Goal: Information Seeking & Learning: Learn about a topic

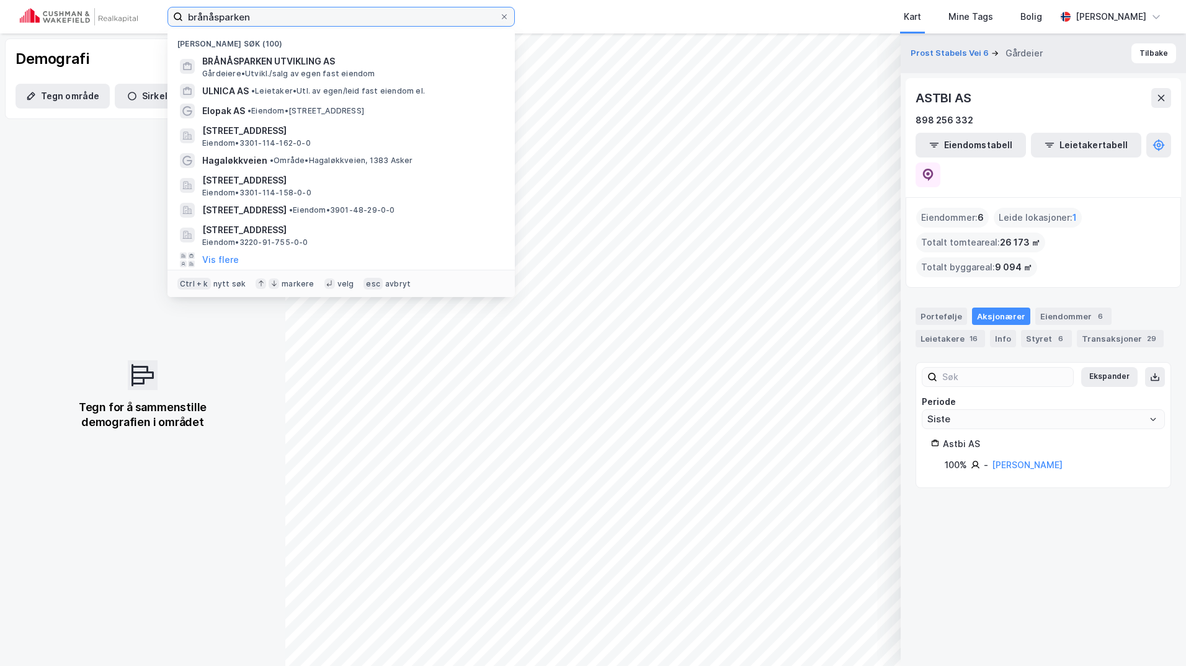
drag, startPoint x: 254, startPoint y: 17, endPoint x: 91, endPoint y: 19, distance: 163.8
click at [91, 19] on div "brånåsparken Nylige søk (100) BRÅNÅSPARKEN UTVIKLING AS Gårdeiere • [GEOGRAPHIC…" at bounding box center [593, 16] width 1186 height 33
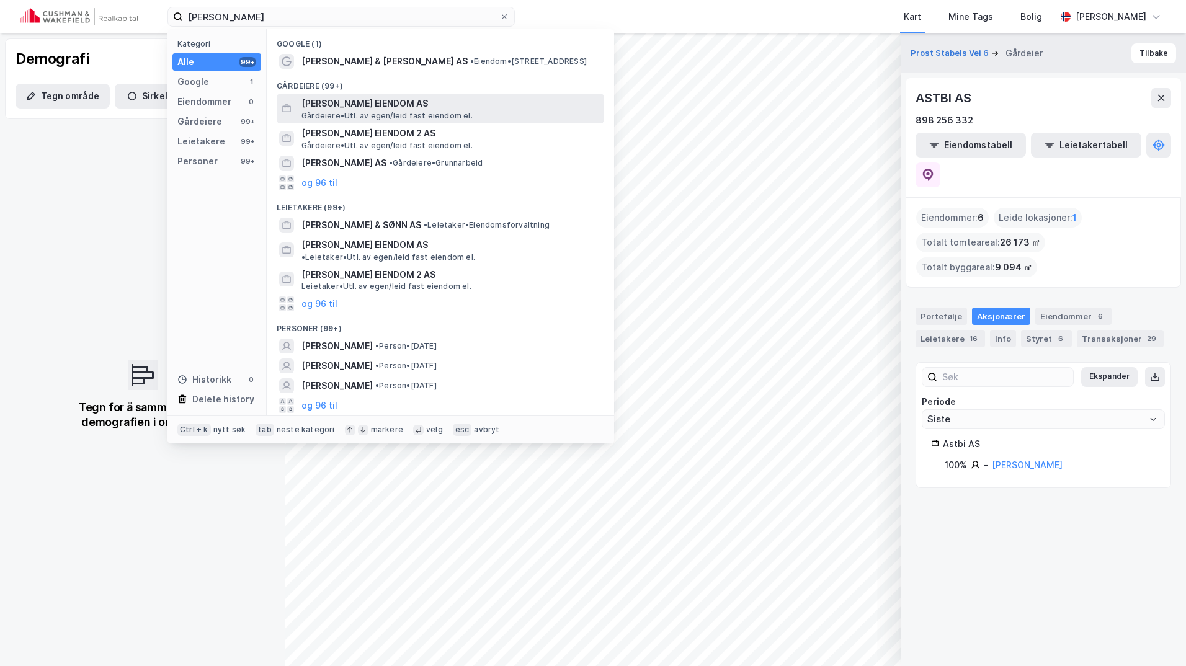
click at [352, 102] on span "[PERSON_NAME] EIENDOM AS" at bounding box center [450, 103] width 298 height 15
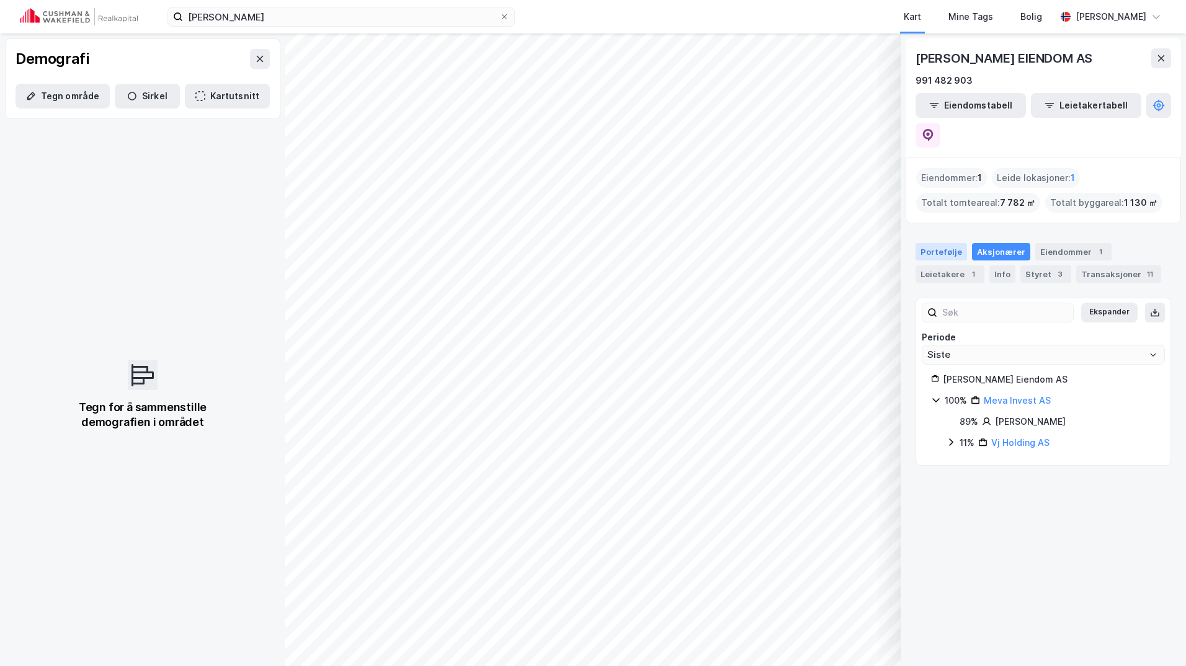
click at [951, 243] on div "Portefølje" at bounding box center [940, 251] width 51 height 17
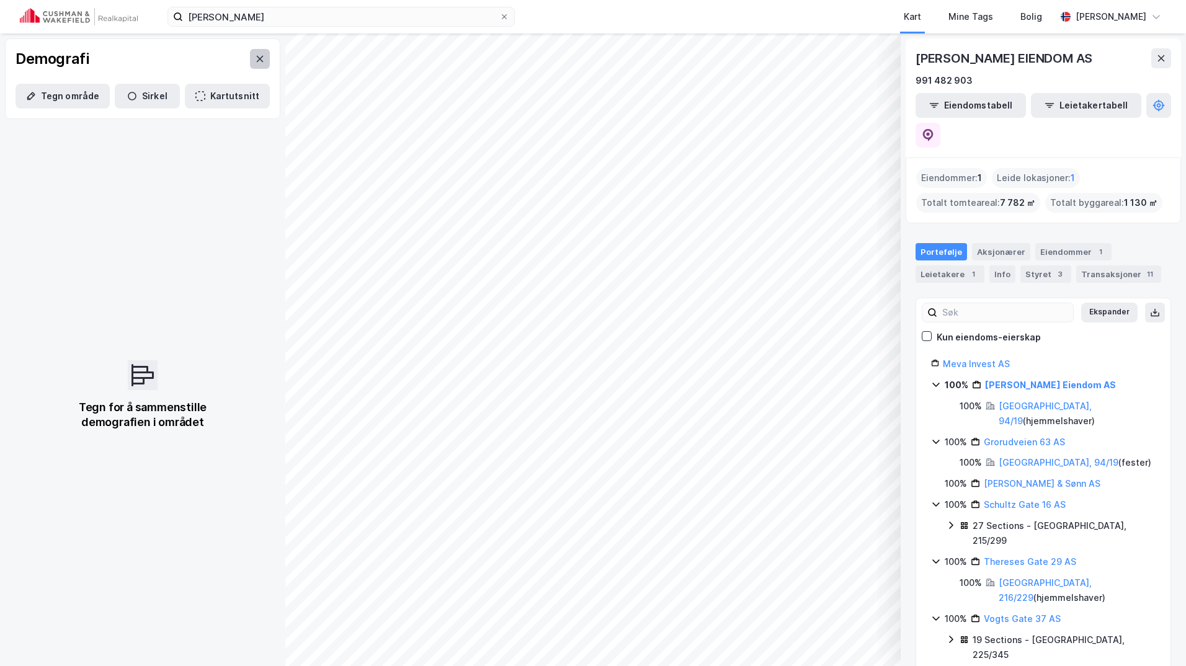
click at [250, 58] on button at bounding box center [260, 59] width 20 height 20
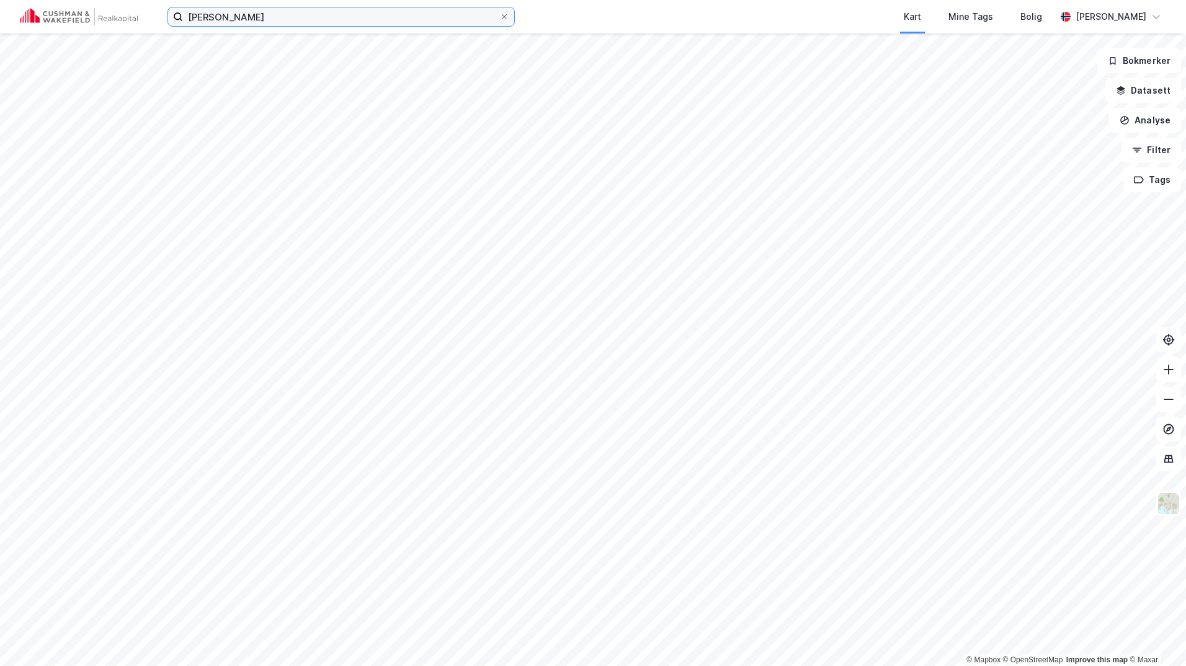
click at [278, 15] on input "[PERSON_NAME]" at bounding box center [341, 16] width 316 height 19
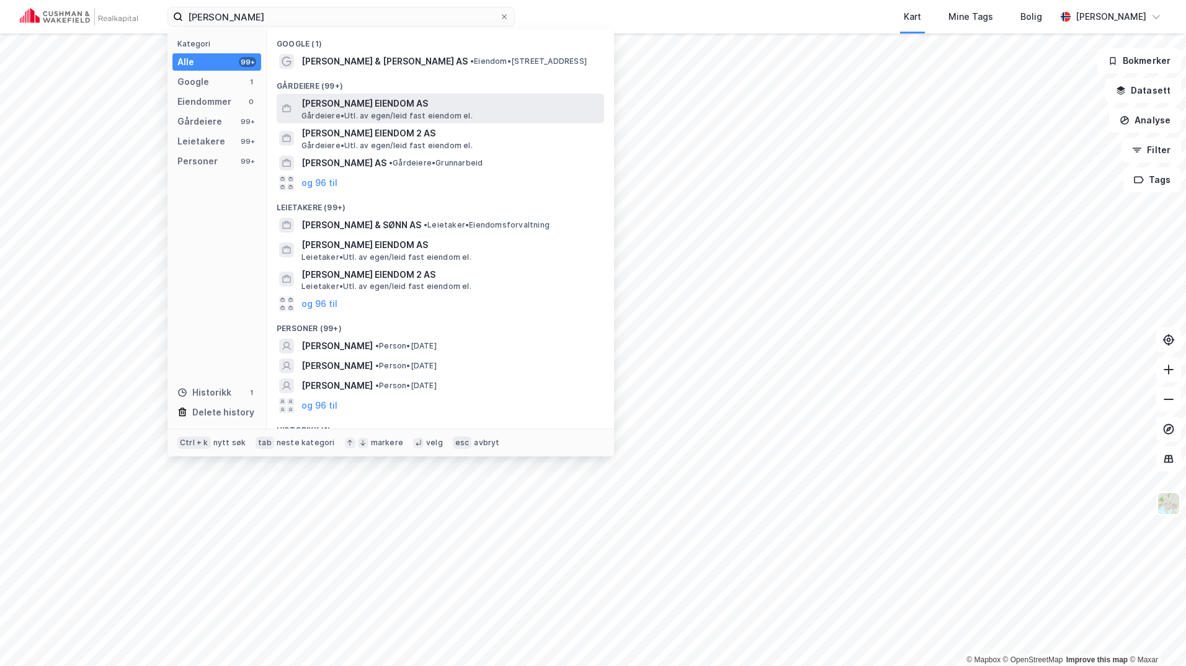
click at [347, 106] on span "[PERSON_NAME] EIENDOM AS" at bounding box center [450, 103] width 298 height 15
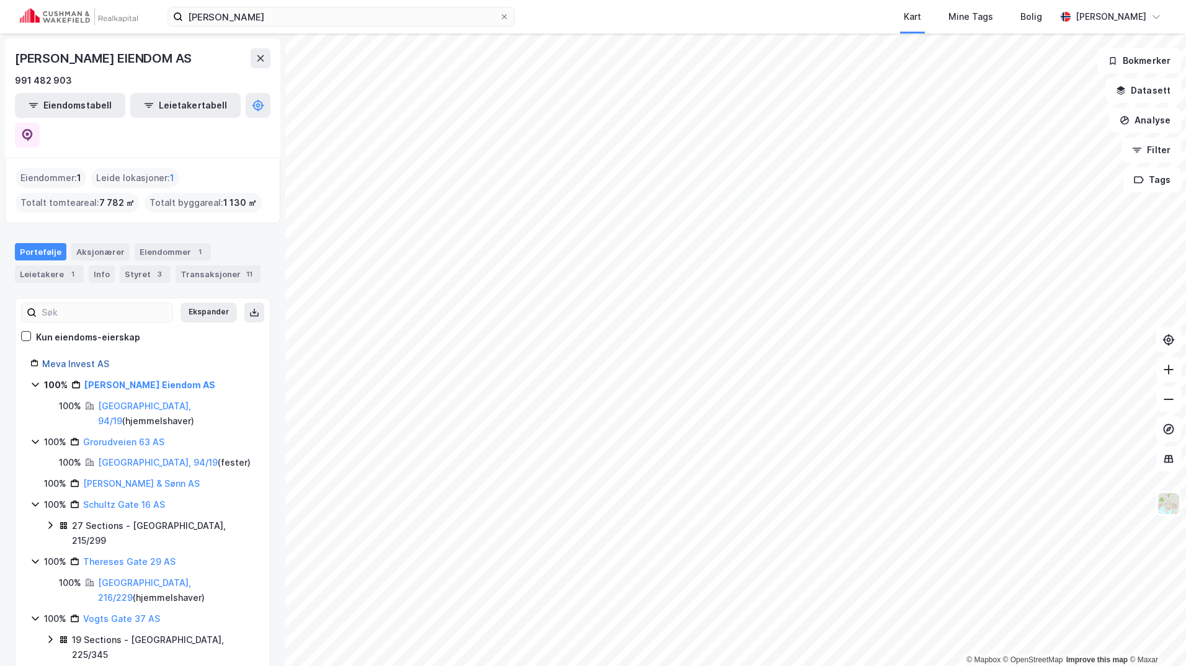
click at [69, 358] on link "Meva Invest AS" at bounding box center [75, 363] width 67 height 11
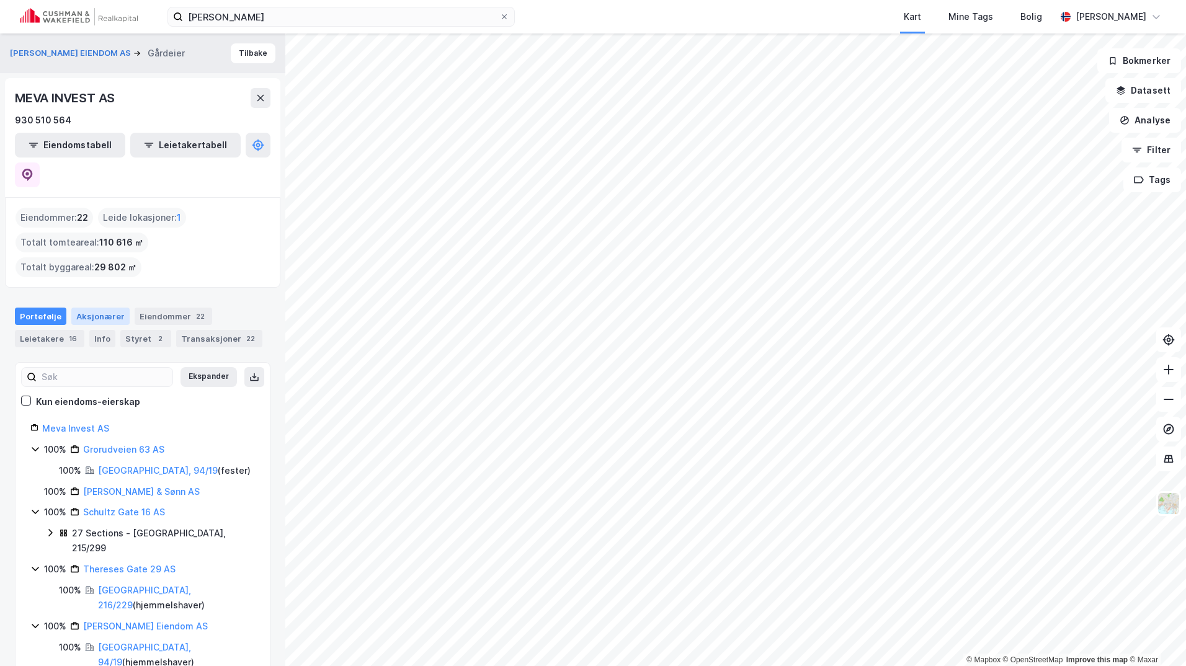
click at [101, 308] on div "Aksjonærer" at bounding box center [100, 316] width 58 height 17
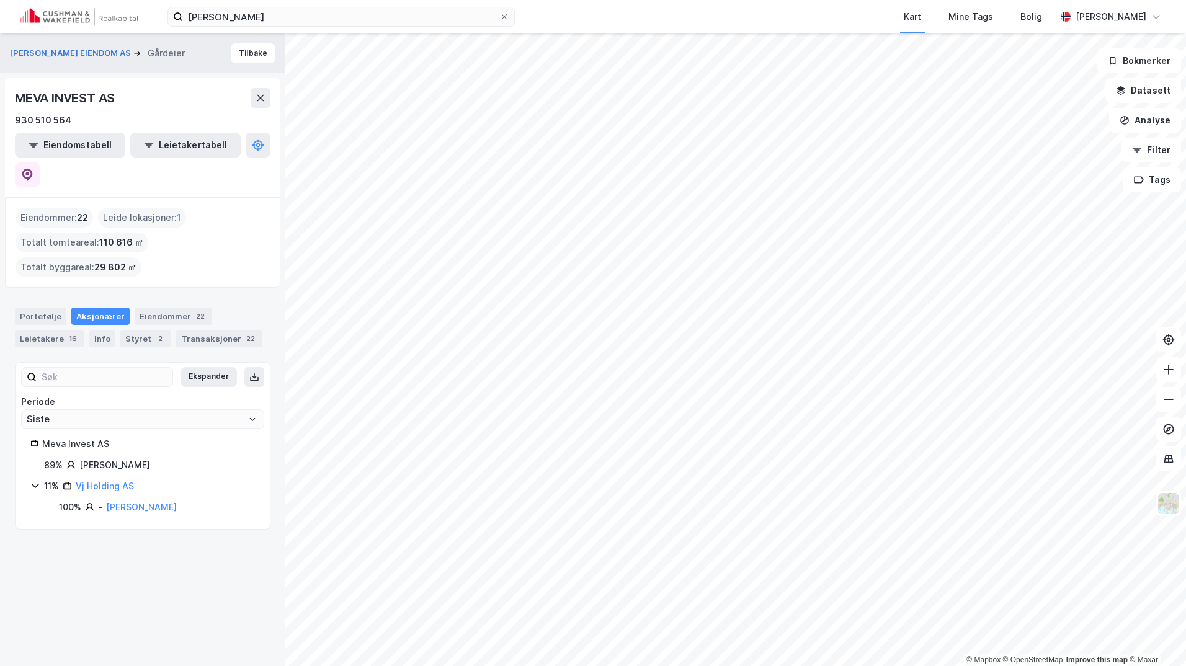
drag, startPoint x: 194, startPoint y: 433, endPoint x: 81, endPoint y: 432, distance: 112.9
click at [81, 458] on div "[PERSON_NAME]" at bounding box center [114, 465] width 71 height 15
copy div "[PERSON_NAME]"
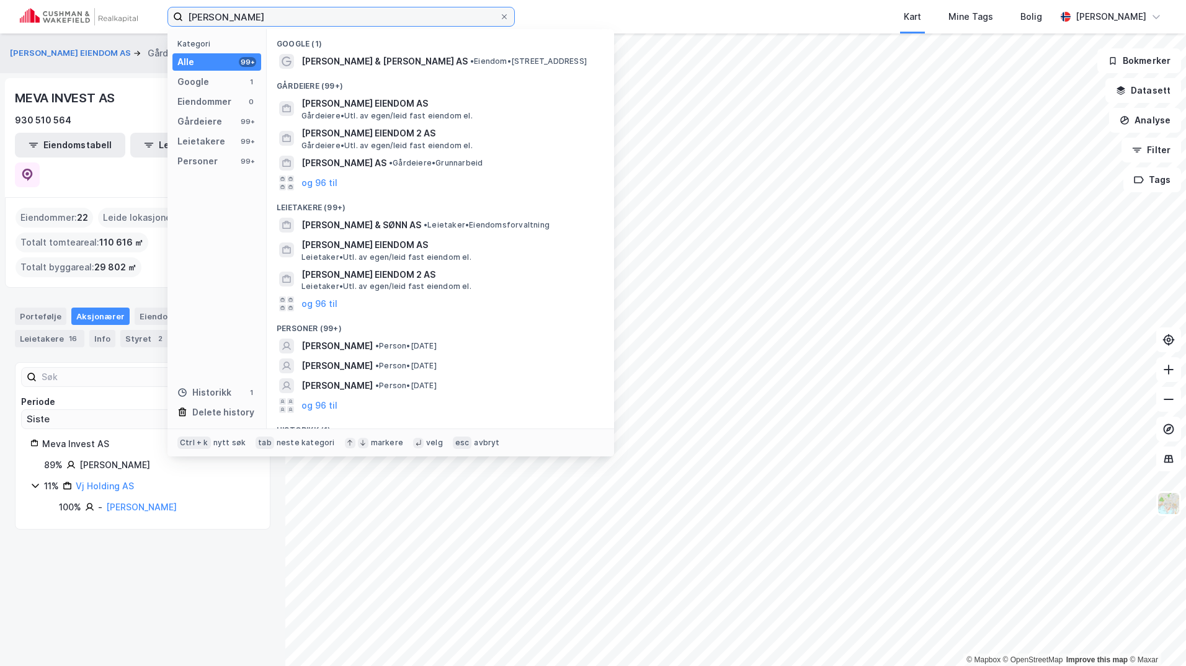
drag, startPoint x: 265, startPoint y: 18, endPoint x: 0, endPoint y: 2, distance: 265.3
click at [0, 2] on html "[PERSON_NAME] Kategori Alle 99+ Google 1 Eiendommer 0 Gårdeiere 99+ Leietakere …" at bounding box center [593, 333] width 1186 height 666
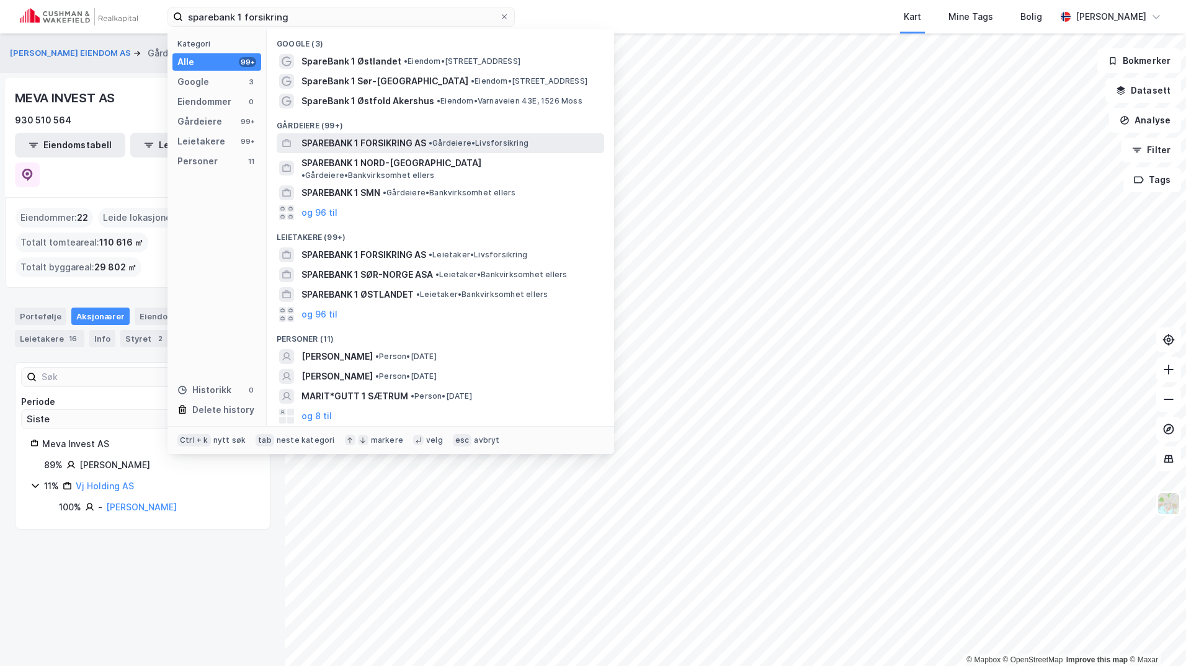
click at [366, 143] on span "SPAREBANK 1 FORSIKRING AS" at bounding box center [363, 143] width 125 height 15
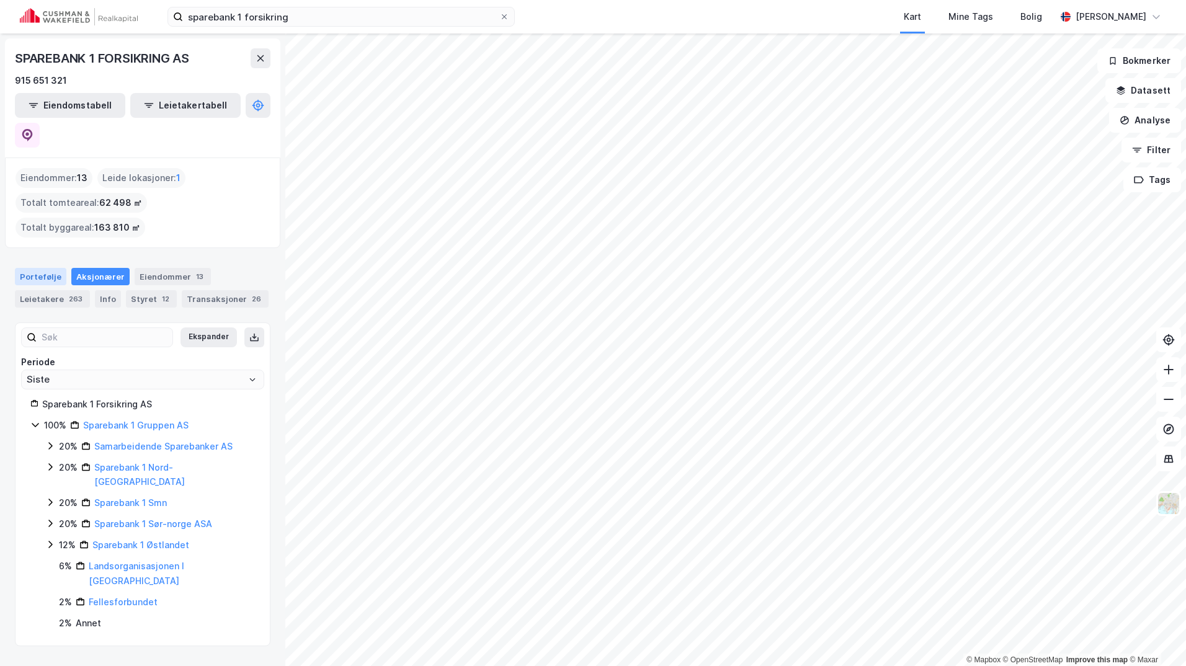
click at [38, 268] on div "Portefølje" at bounding box center [40, 276] width 51 height 17
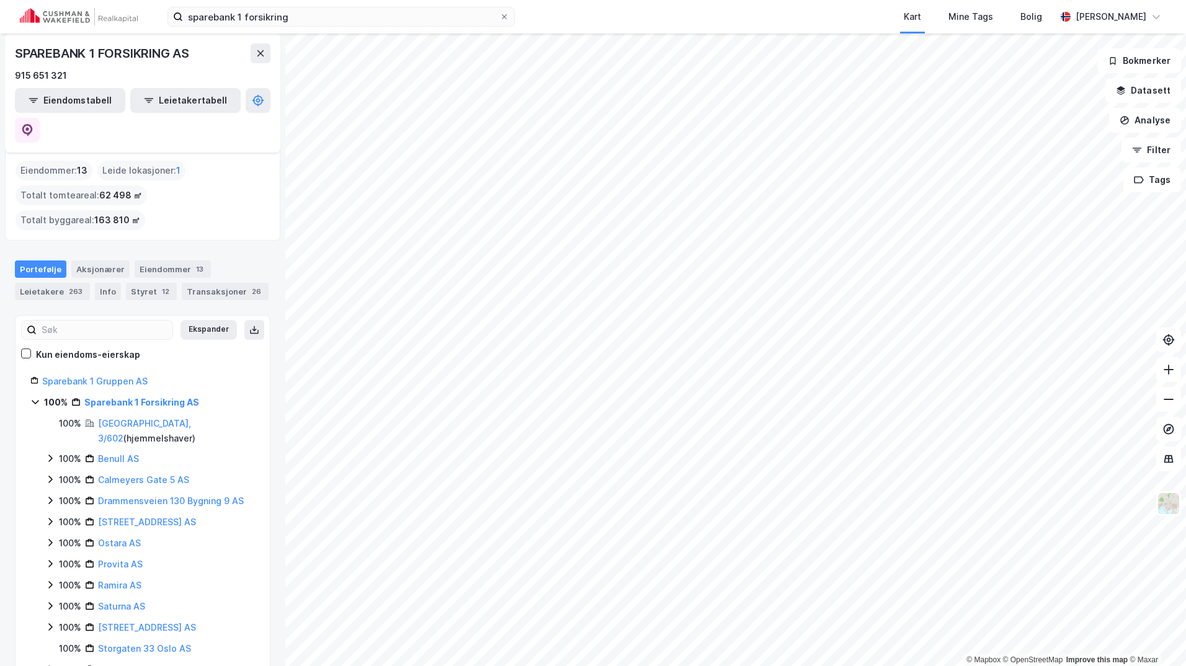
scroll to position [7, 0]
click at [151, 398] on link "Sparebank 1 Forsikring AS" at bounding box center [141, 403] width 115 height 11
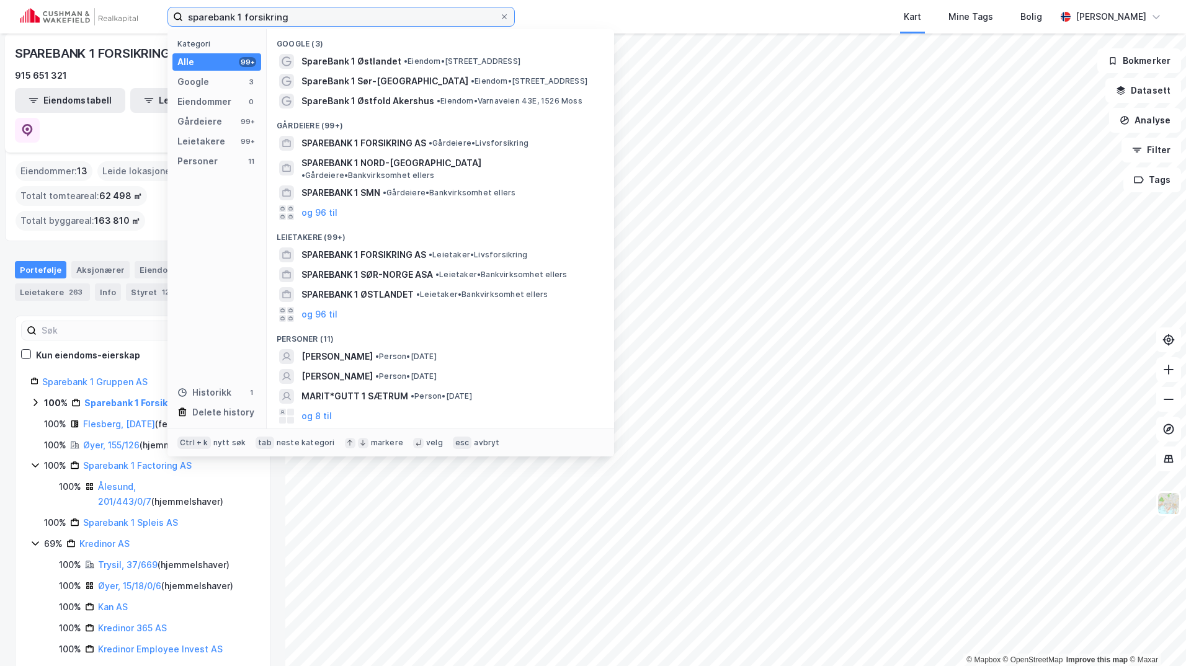
drag, startPoint x: 296, startPoint y: 14, endPoint x: 35, endPoint y: 1, distance: 261.4
click at [35, 1] on div "sparebank 1 forsikring Kategori Alle 99+ Google 3 Eiendommer 0 Gårdeiere 99+ Le…" at bounding box center [593, 16] width 1186 height 33
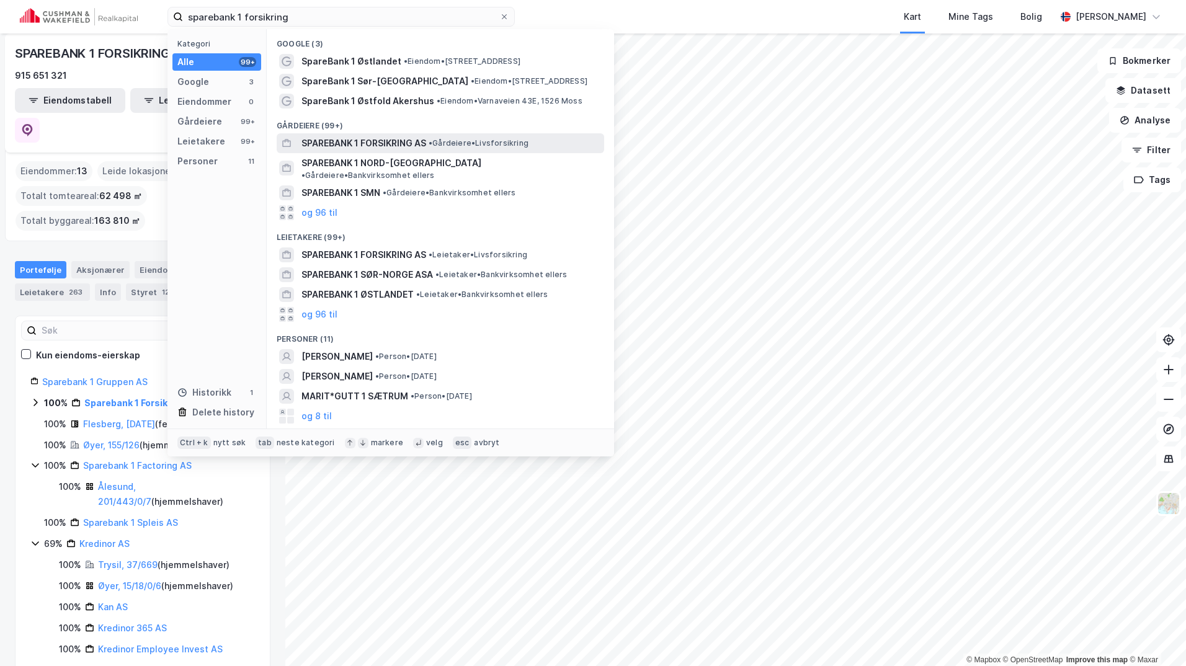
click at [370, 138] on span "SPAREBANK 1 FORSIKRING AS" at bounding box center [363, 143] width 125 height 15
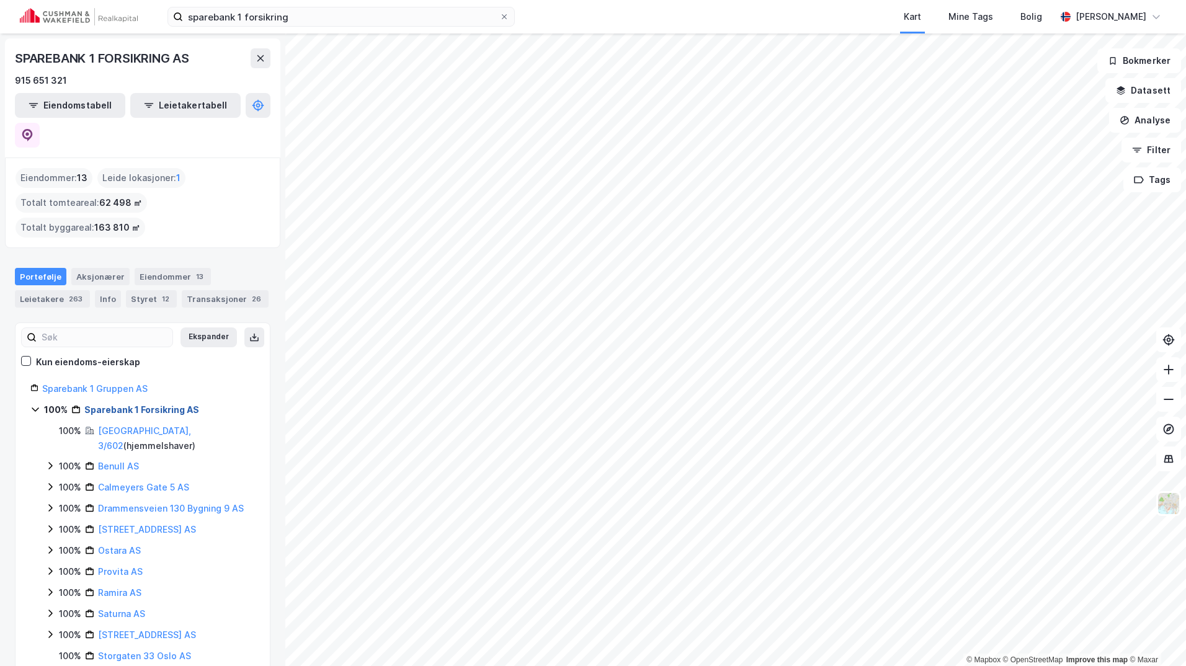
click at [161, 404] on link "Sparebank 1 Forsikring AS" at bounding box center [141, 409] width 115 height 11
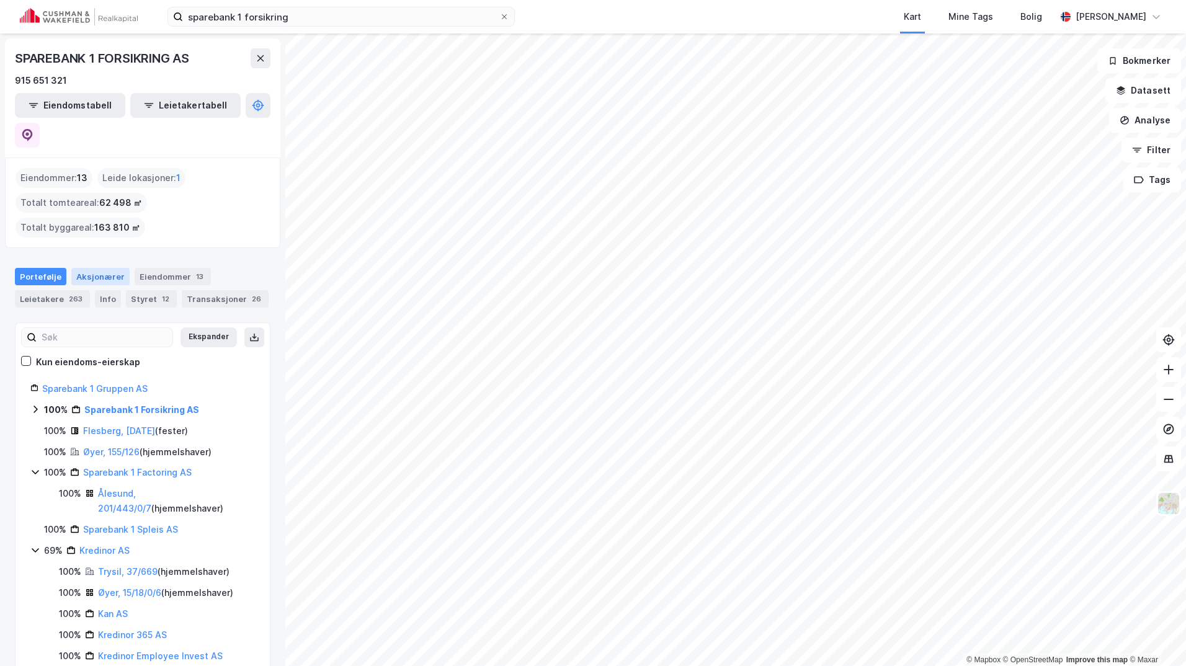
click at [90, 268] on div "Aksjonærer" at bounding box center [100, 276] width 58 height 17
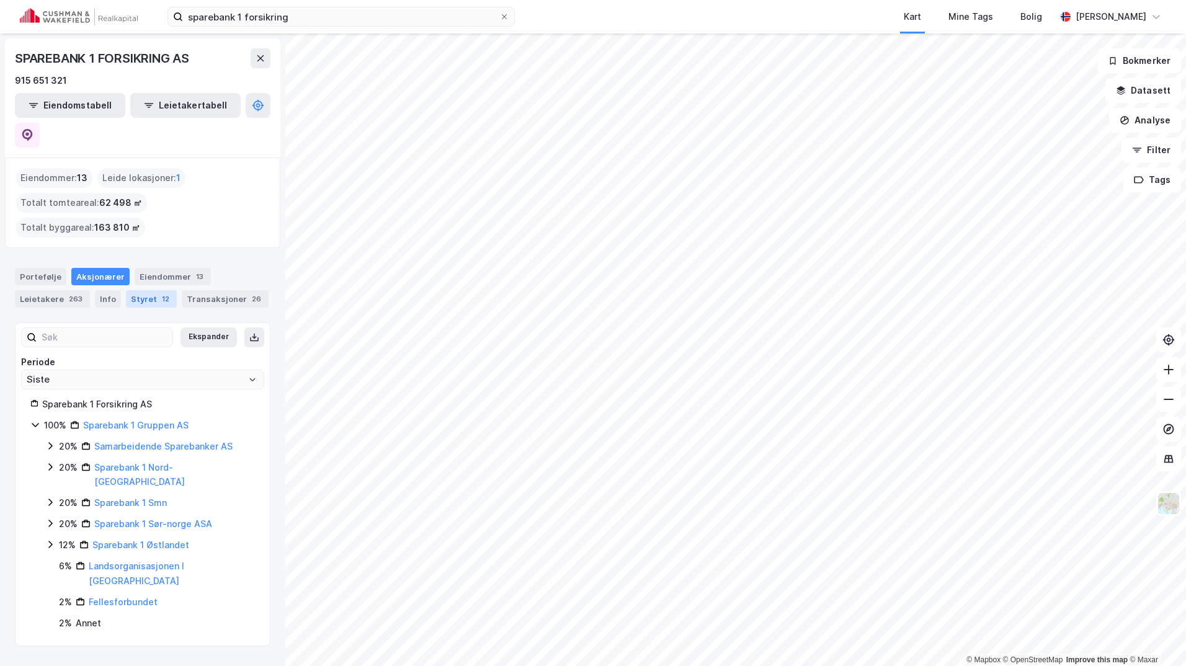
click at [159, 293] on div "12" at bounding box center [165, 299] width 12 height 12
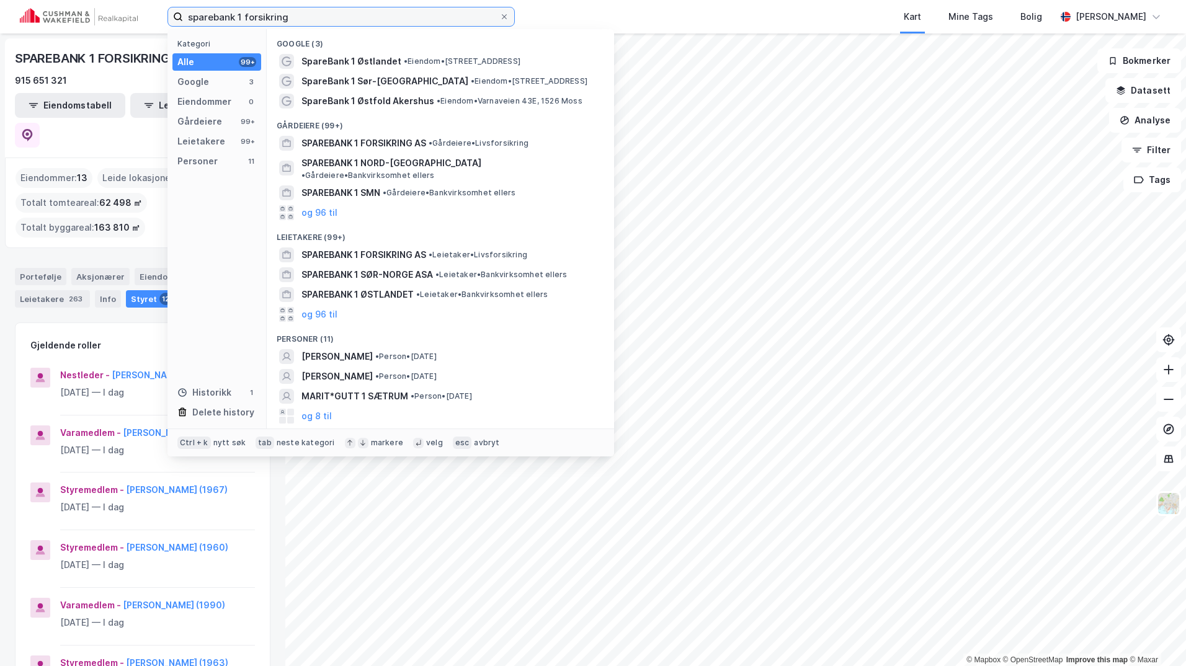
drag, startPoint x: 309, startPoint y: 16, endPoint x: 27, endPoint y: 7, distance: 282.3
click at [27, 7] on div "sparebank 1 forsikring Kategori Alle 99+ Google 3 Eiendommer 0 Gårdeiere 99+ Le…" at bounding box center [593, 16] width 1186 height 33
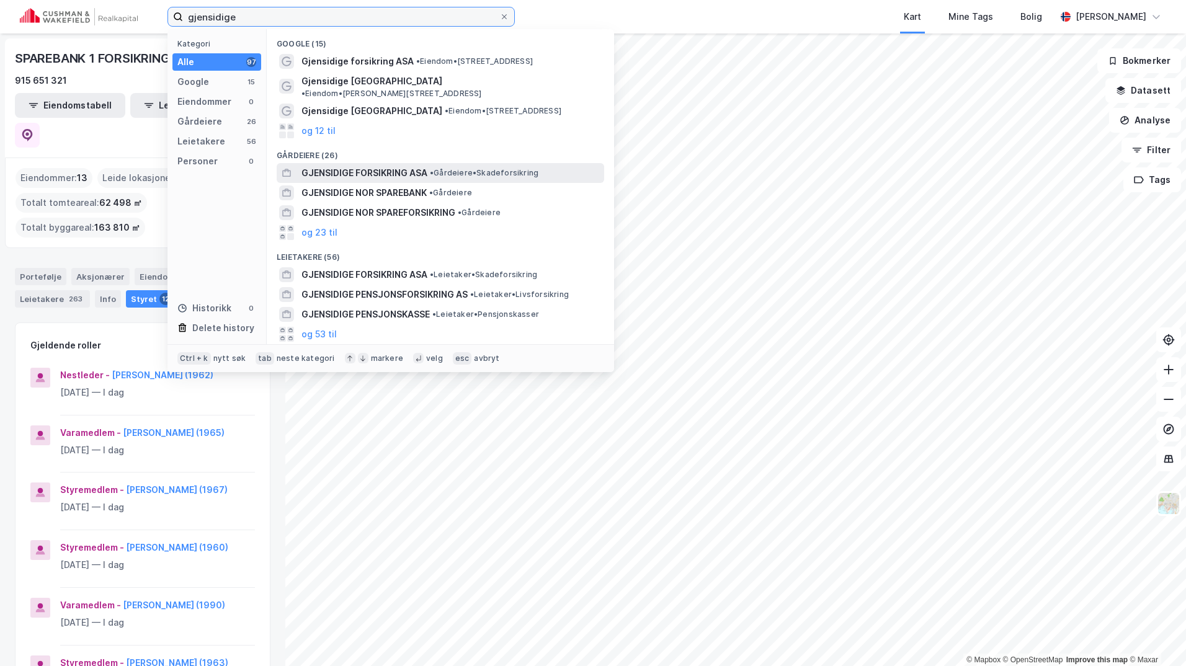
type input "gjensidige"
click at [402, 166] on span "GJENSIDIGE FORSIKRING ASA" at bounding box center [364, 173] width 126 height 15
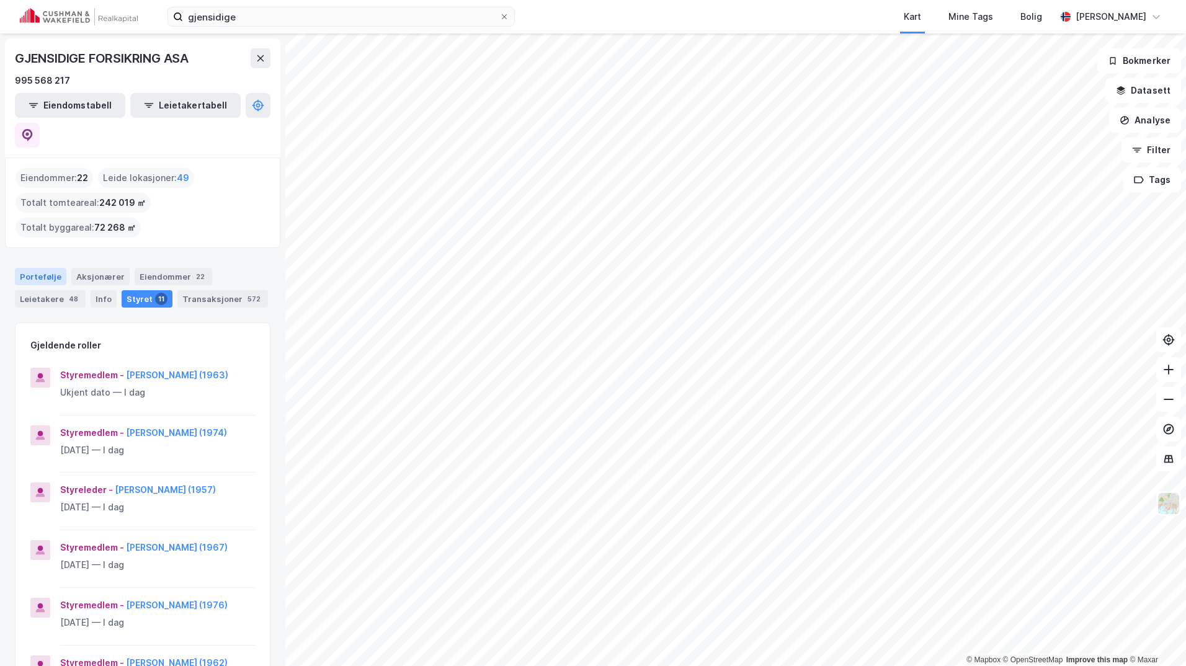
click at [41, 268] on div "Portefølje" at bounding box center [40, 276] width 51 height 17
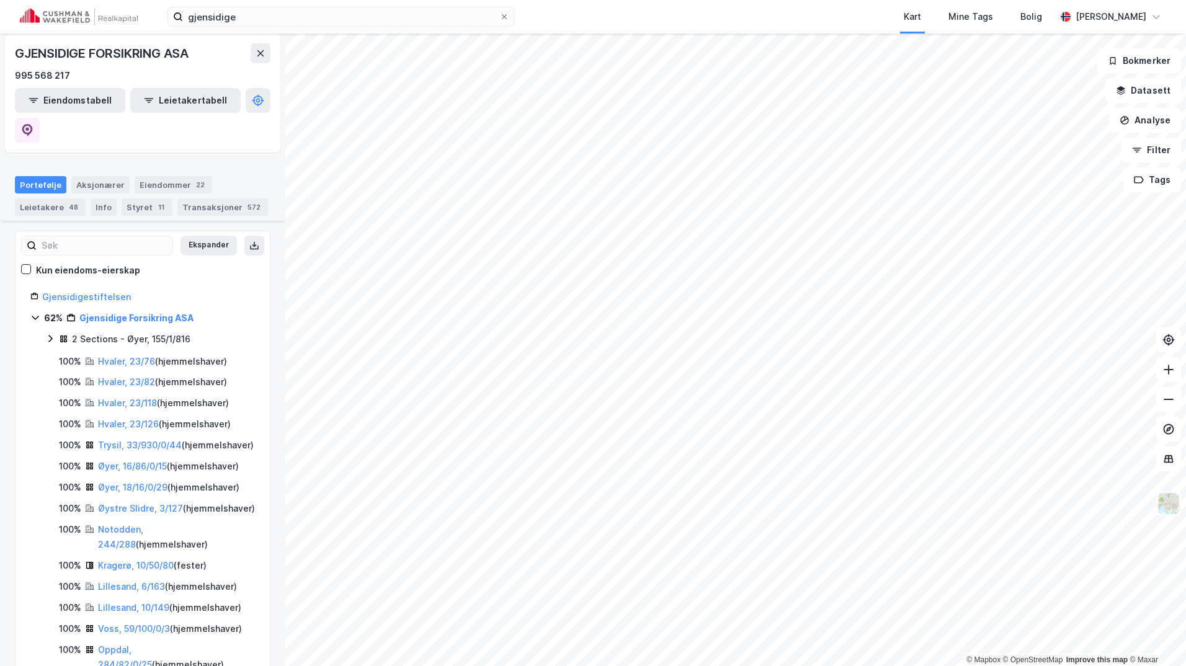
scroll to position [124, 0]
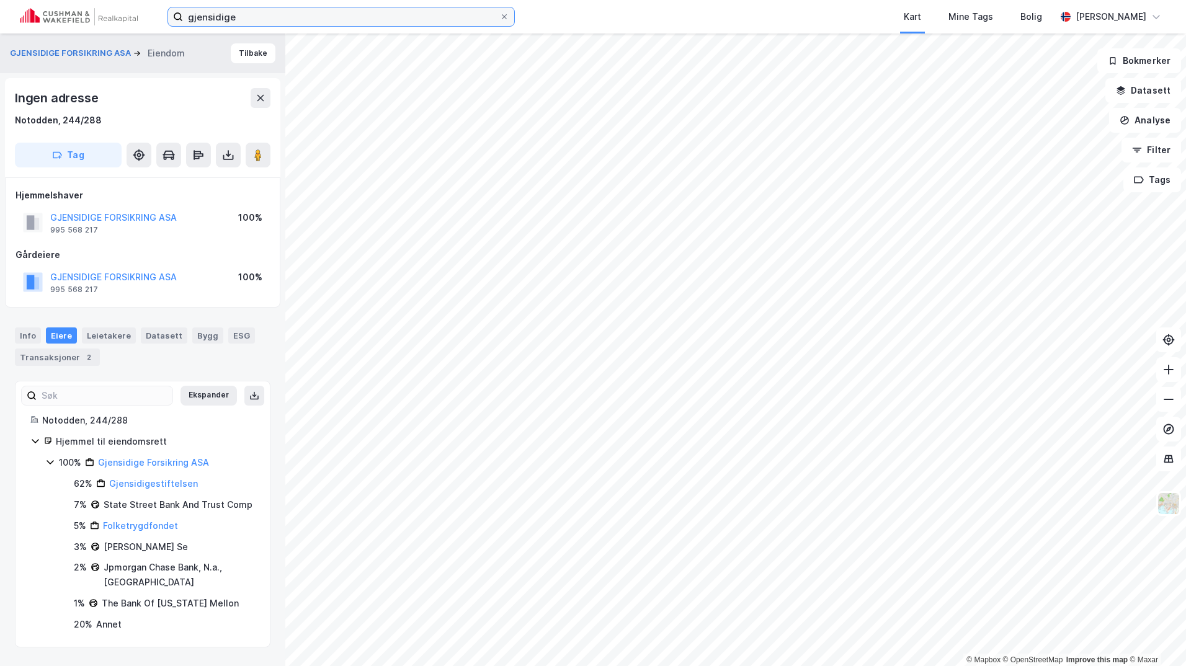
click at [248, 17] on input "gjensidige" at bounding box center [341, 16] width 316 height 19
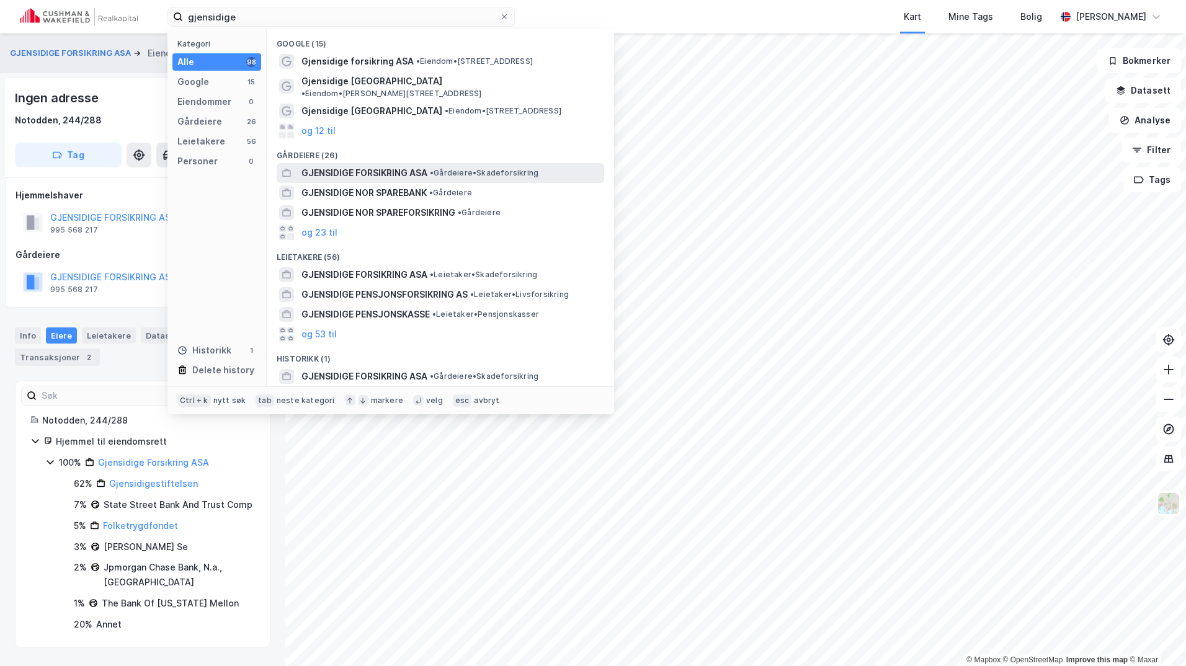
click at [401, 166] on span "GJENSIDIGE FORSIKRING ASA" at bounding box center [364, 173] width 126 height 15
